Goal: Task Accomplishment & Management: Manage account settings

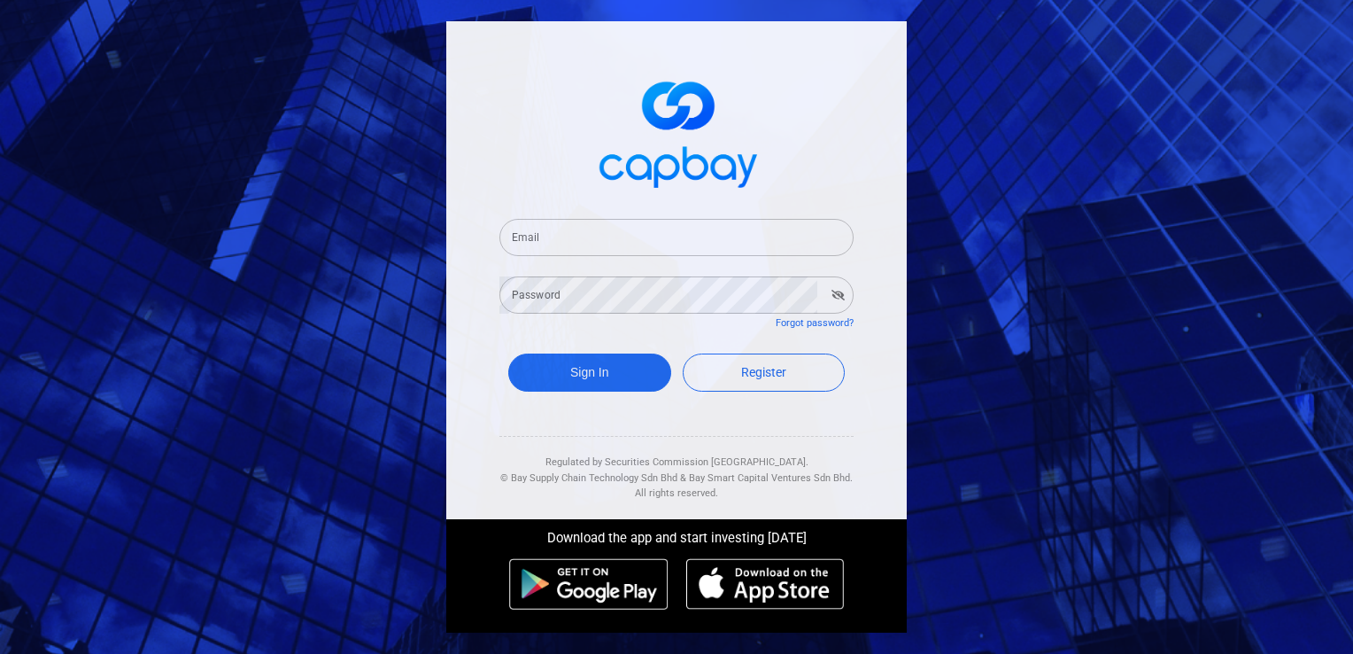
click at [557, 236] on input "Email" at bounding box center [677, 237] width 354 height 37
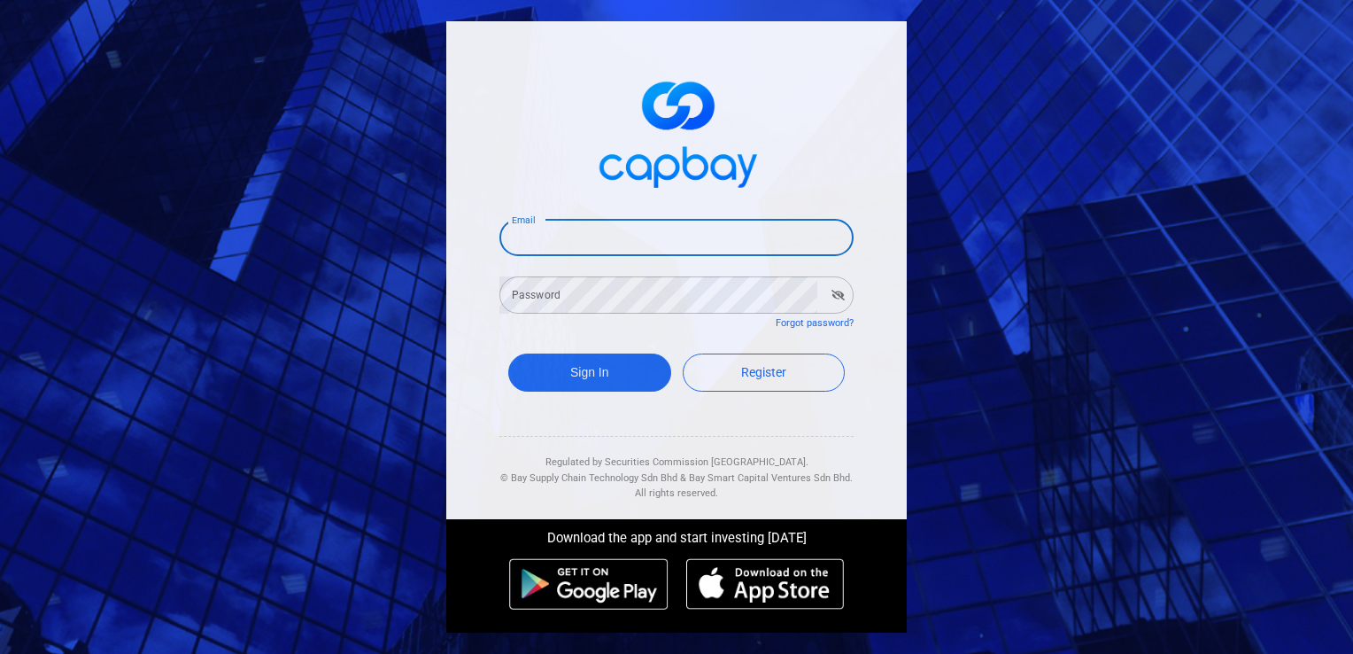
type input "[EMAIL_ADDRESS][DOMAIN_NAME]"
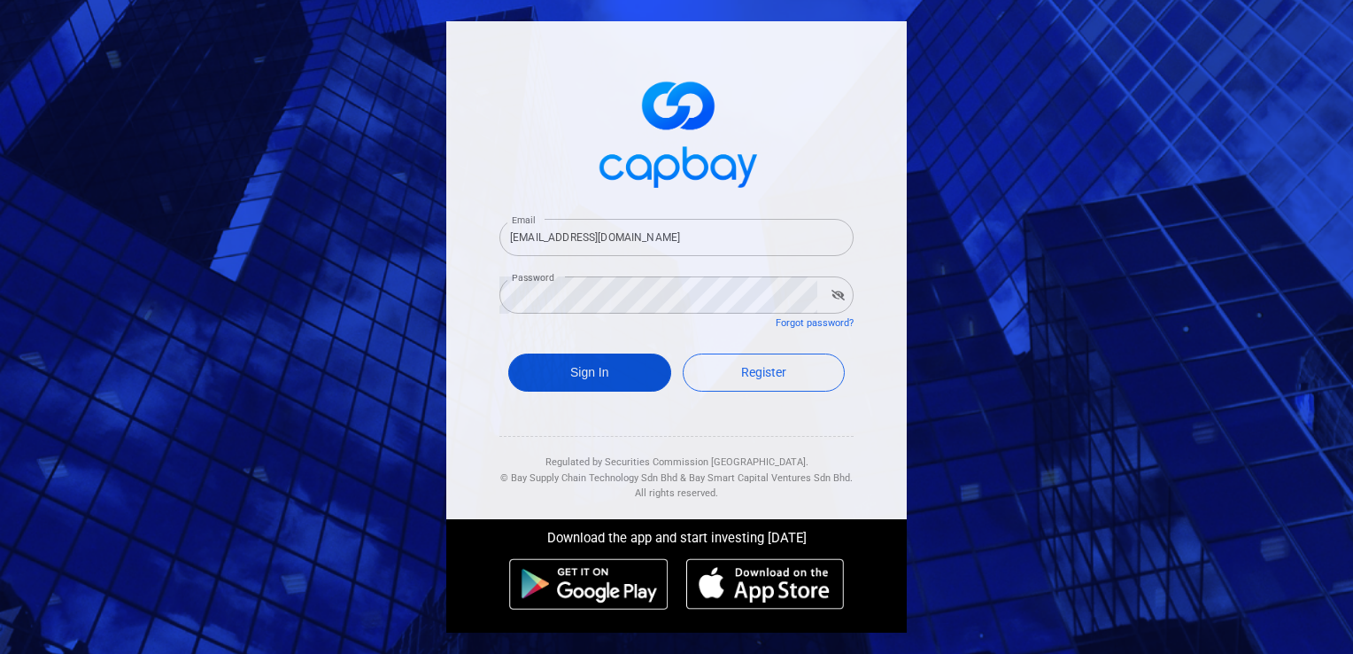
click at [583, 381] on button "Sign In" at bounding box center [589, 372] width 163 height 38
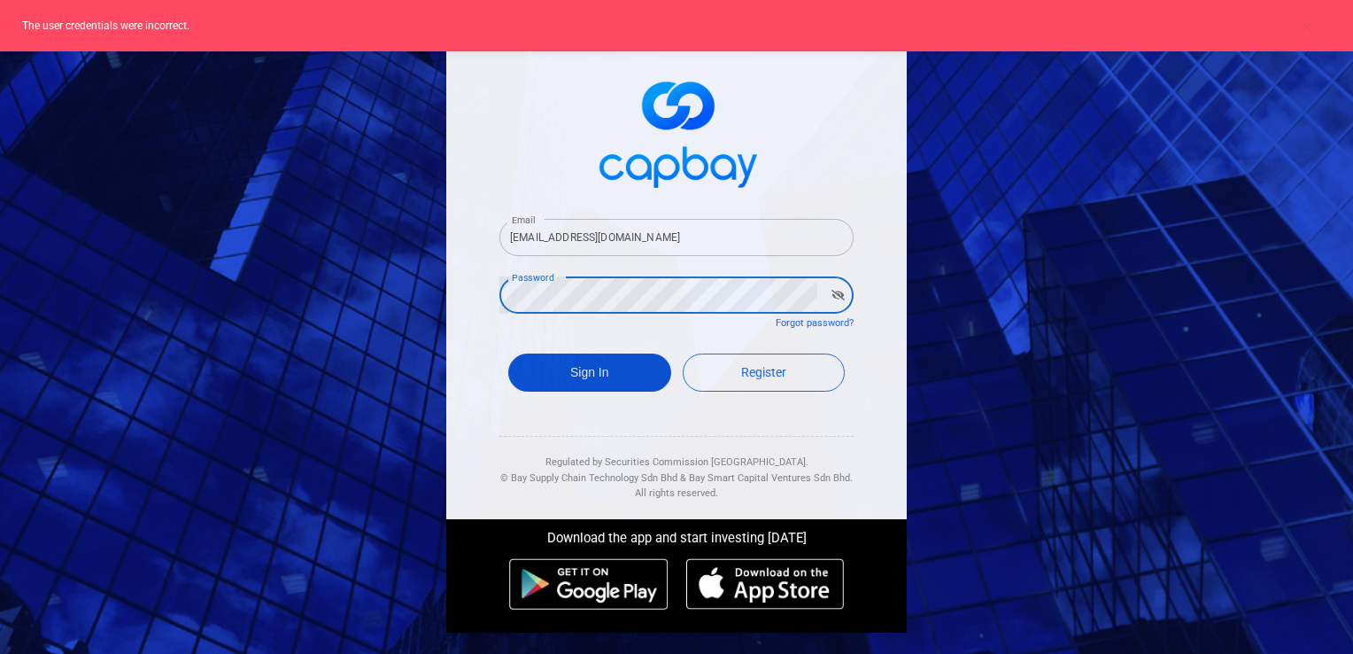
click at [605, 360] on button "Sign In" at bounding box center [589, 372] width 163 height 38
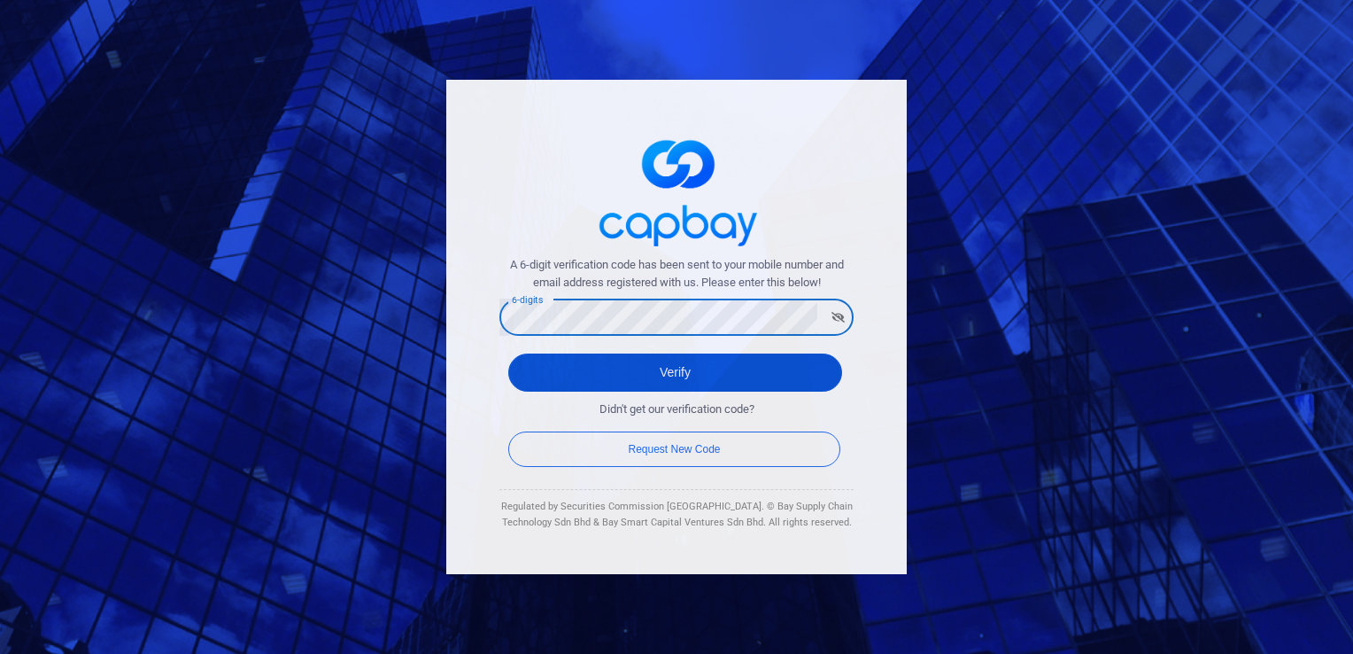
click at [613, 368] on button "Verify" at bounding box center [675, 372] width 334 height 38
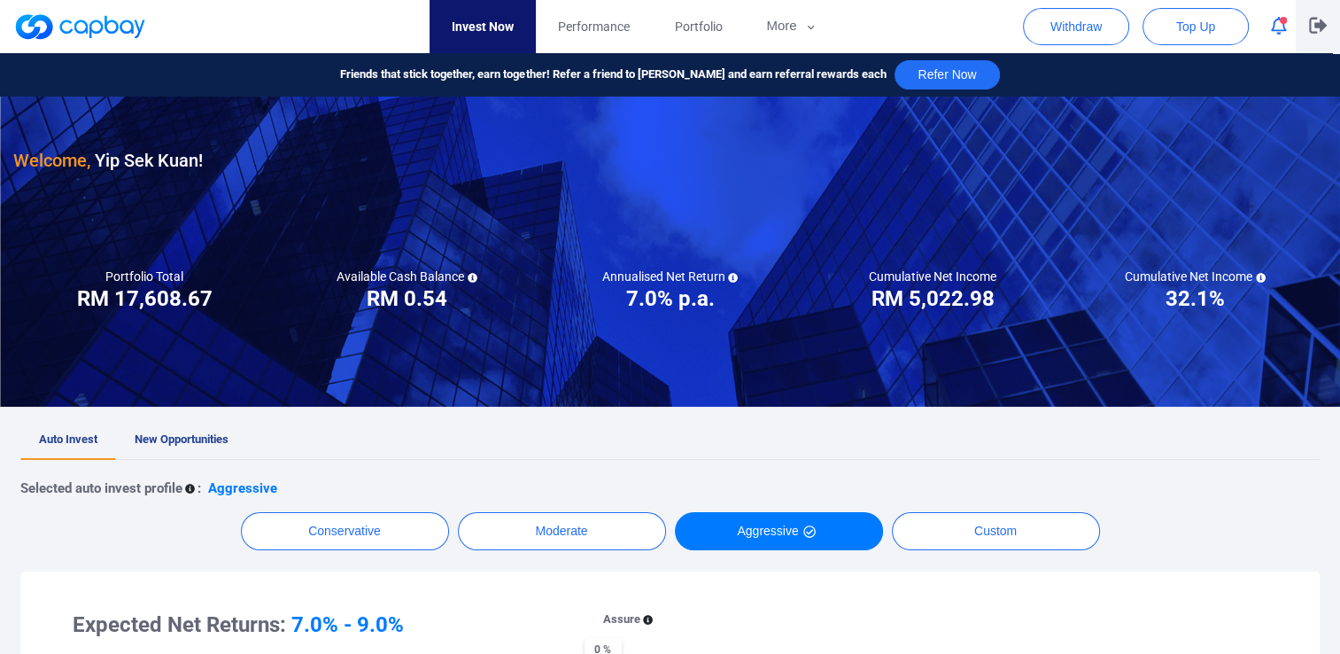
click at [1323, 16] on button "button" at bounding box center [1318, 26] width 44 height 53
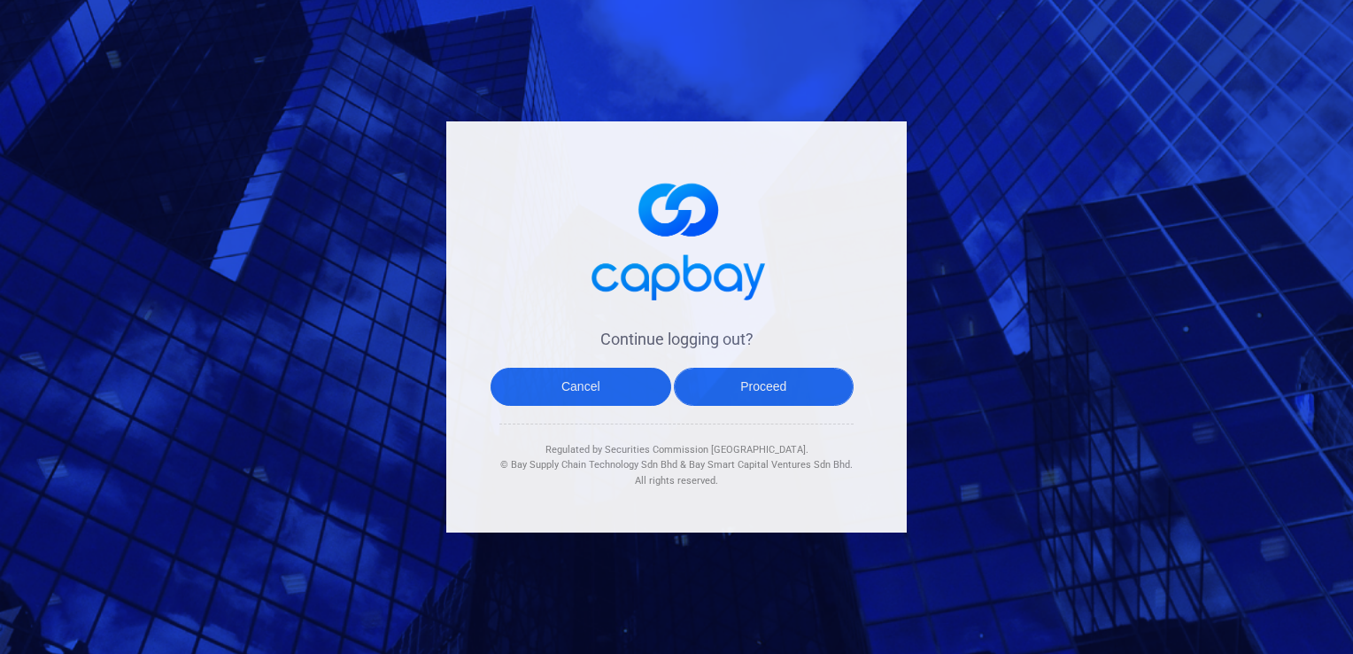
click at [802, 371] on button "Proceed" at bounding box center [764, 387] width 181 height 38
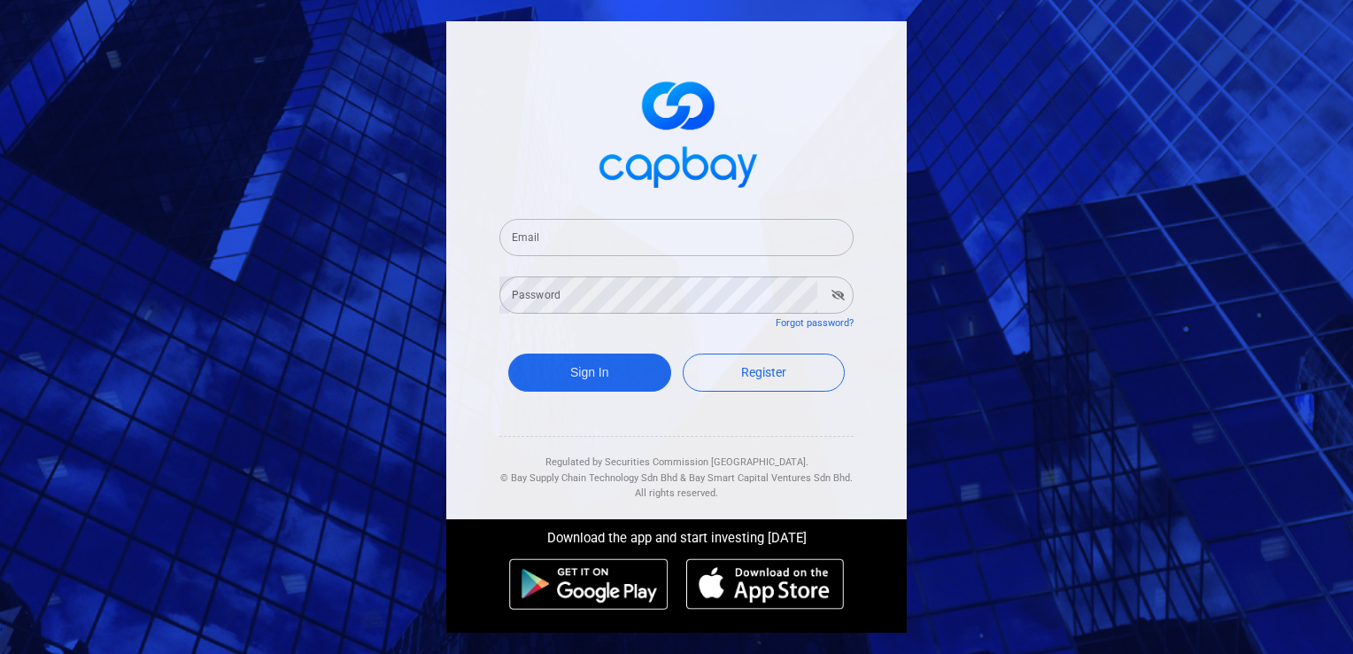
click at [322, 104] on div "Email Email Password Password Forgot password? Sign In Register Regulated by Se…" at bounding box center [676, 327] width 1353 height 654
